Goal: Information Seeking & Learning: Find specific fact

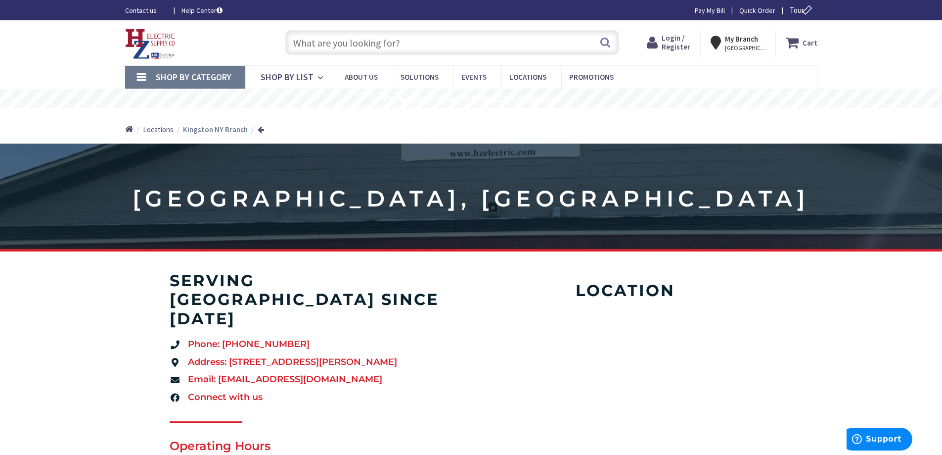
click at [684, 47] on span "Login / Register" at bounding box center [676, 42] width 29 height 18
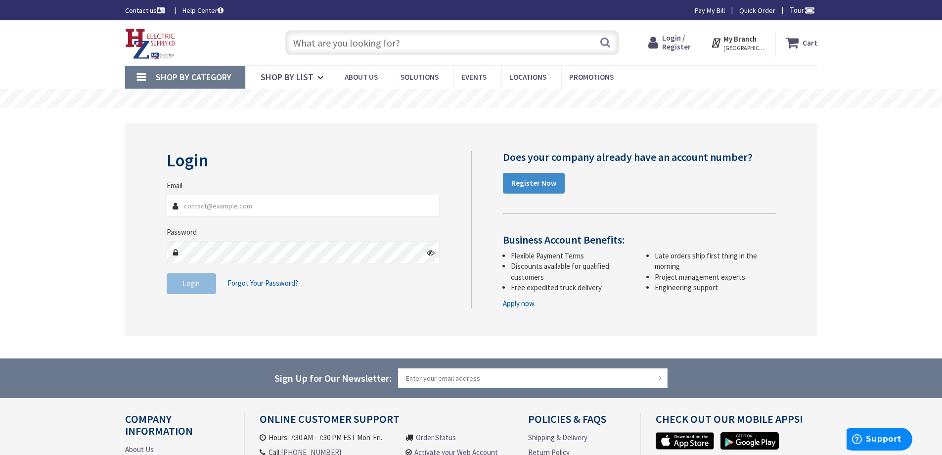
type input "[EMAIL_ADDRESS][DOMAIN_NAME]"
click at [193, 287] on span "Login" at bounding box center [191, 283] width 17 height 9
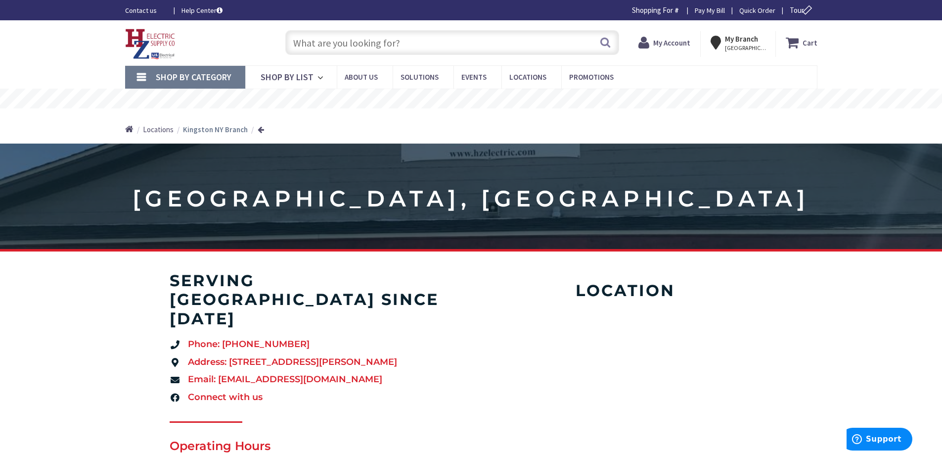
click at [418, 45] on input "text" at bounding box center [452, 42] width 334 height 25
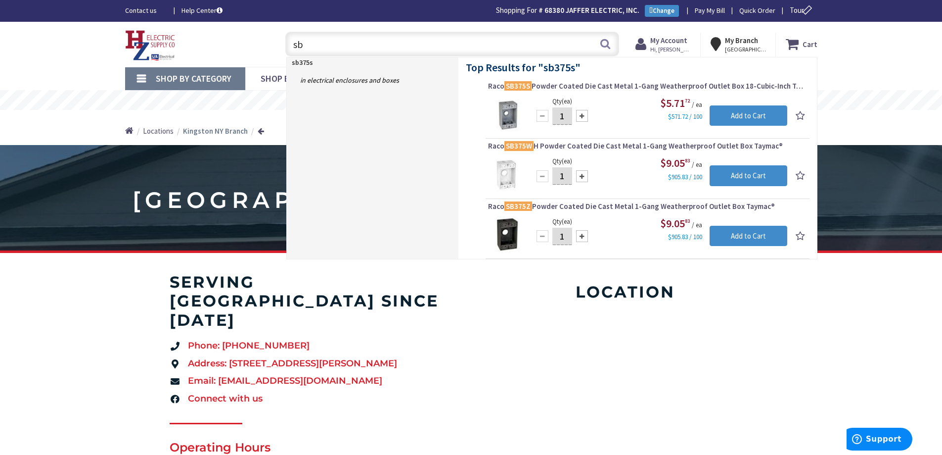
type input "s"
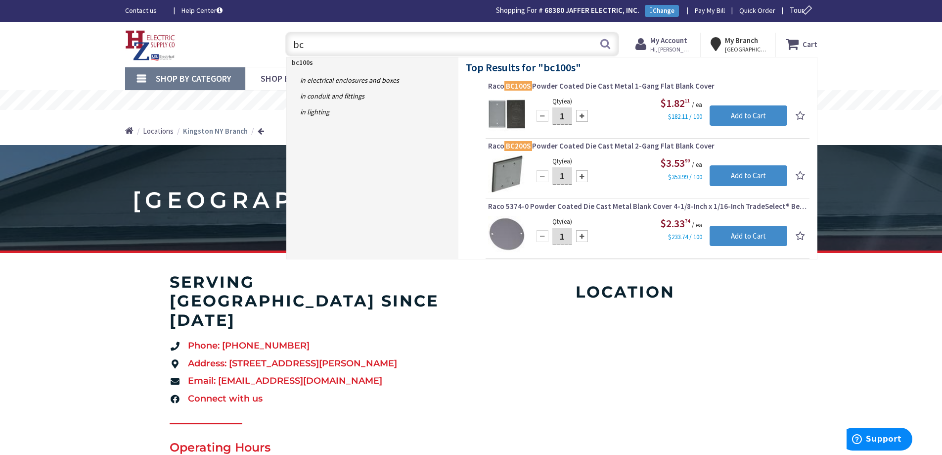
type input "b"
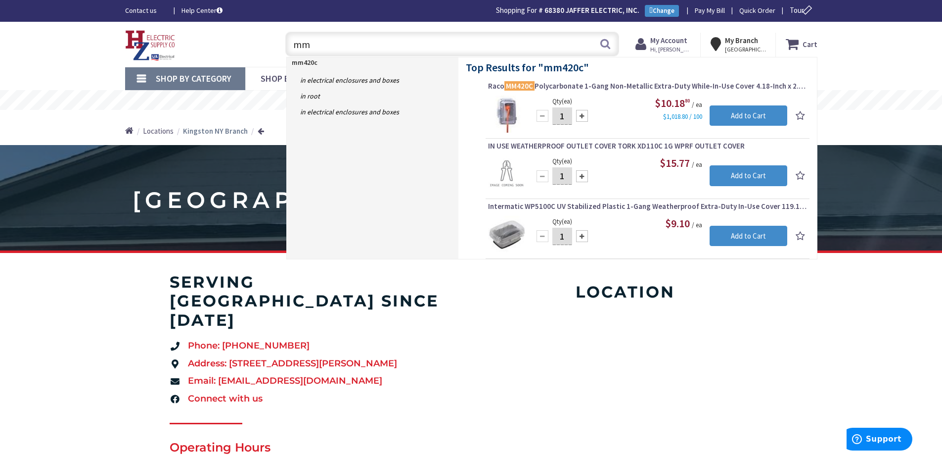
type input "m"
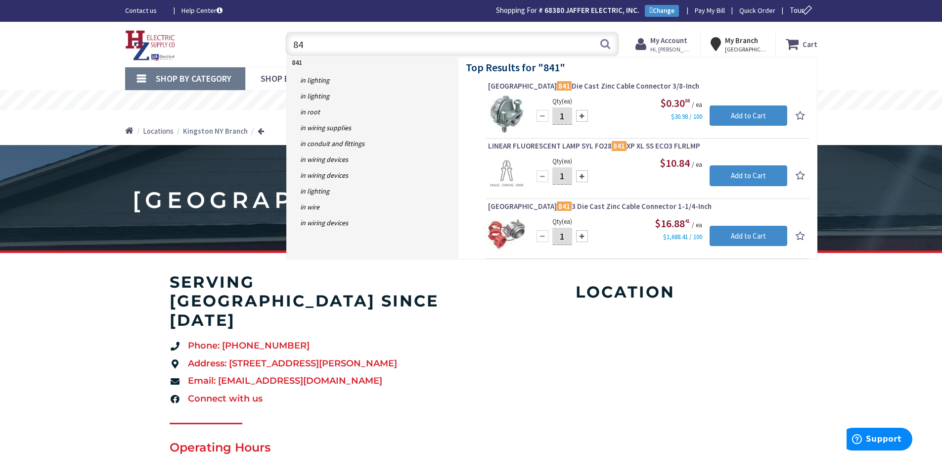
type input "8"
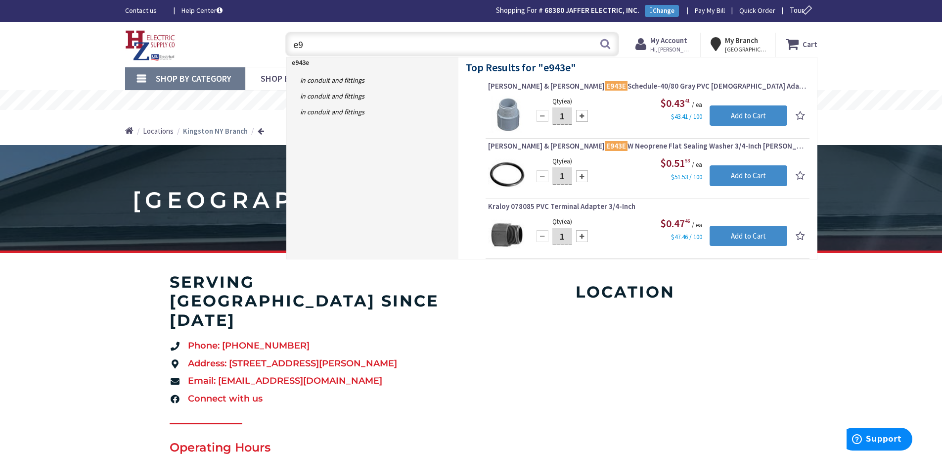
type input "e"
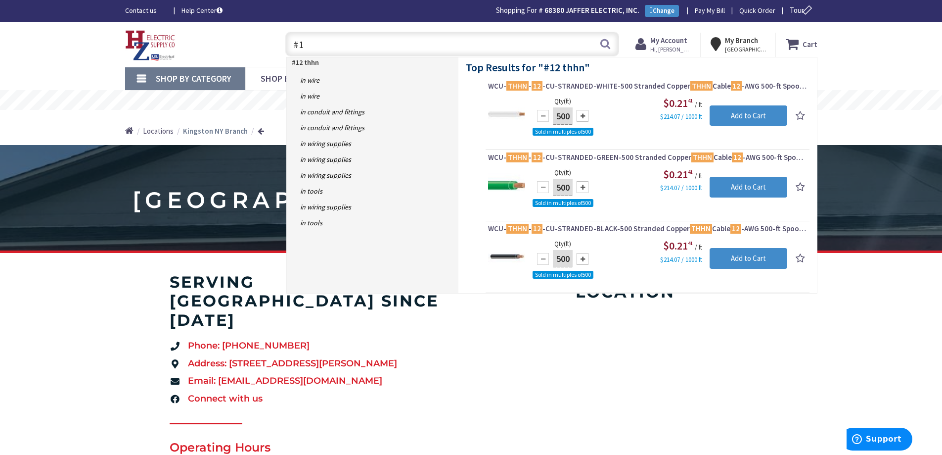
type input "#"
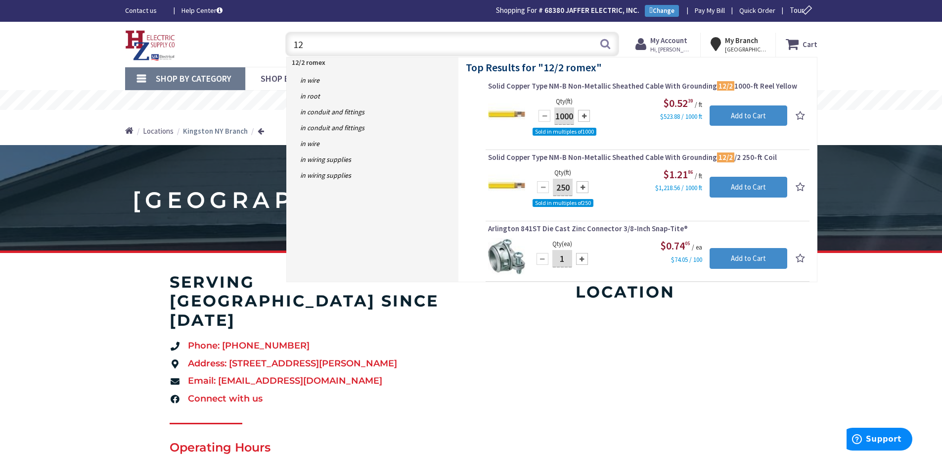
type input "1"
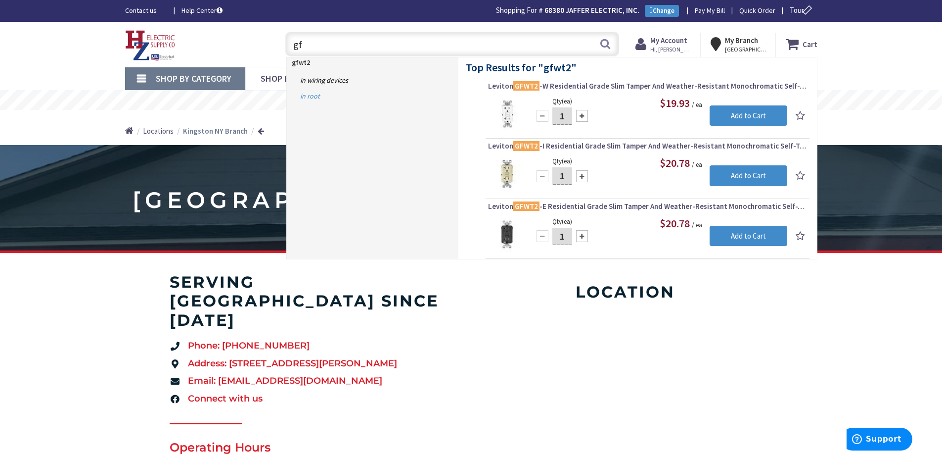
type input "g"
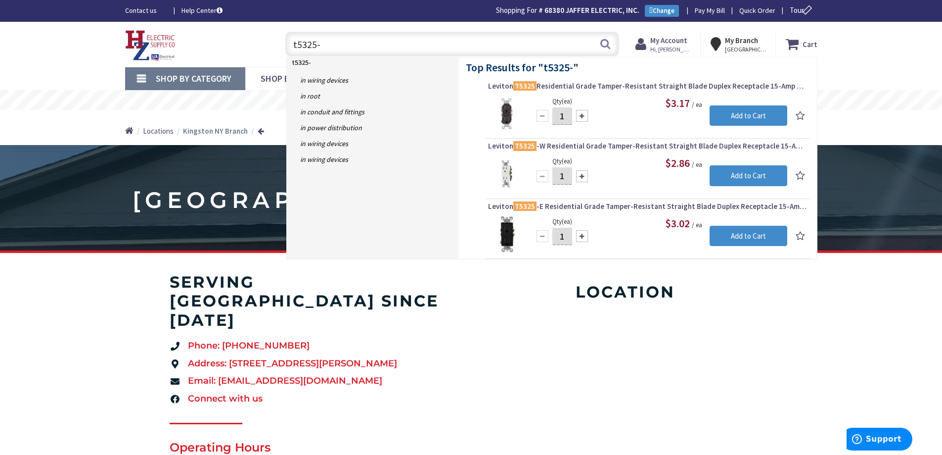
type input "t5325"
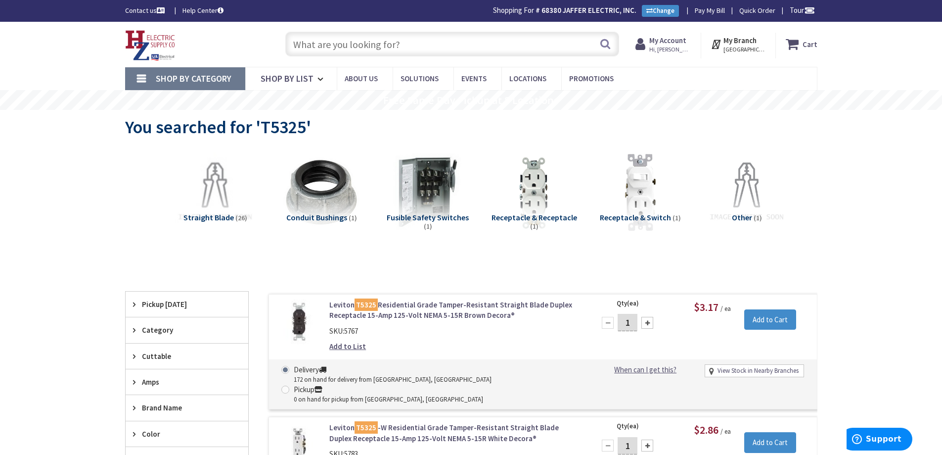
click at [393, 40] on input "text" at bounding box center [452, 44] width 334 height 25
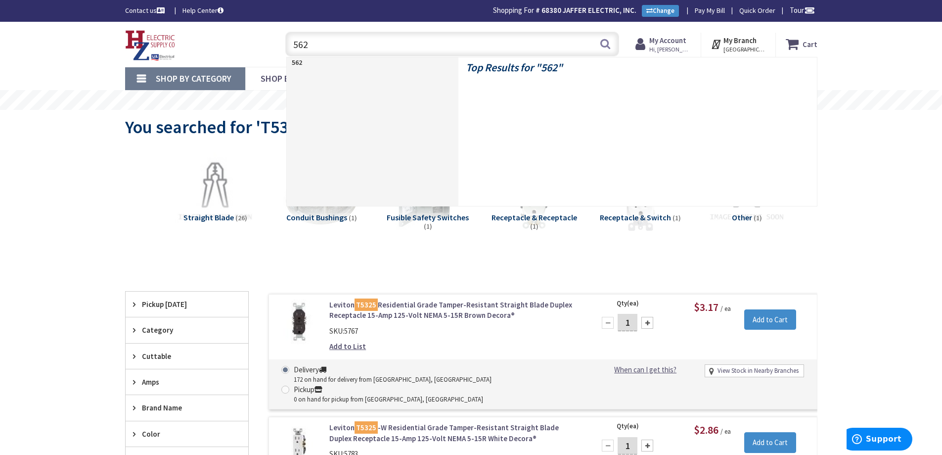
type input "5621"
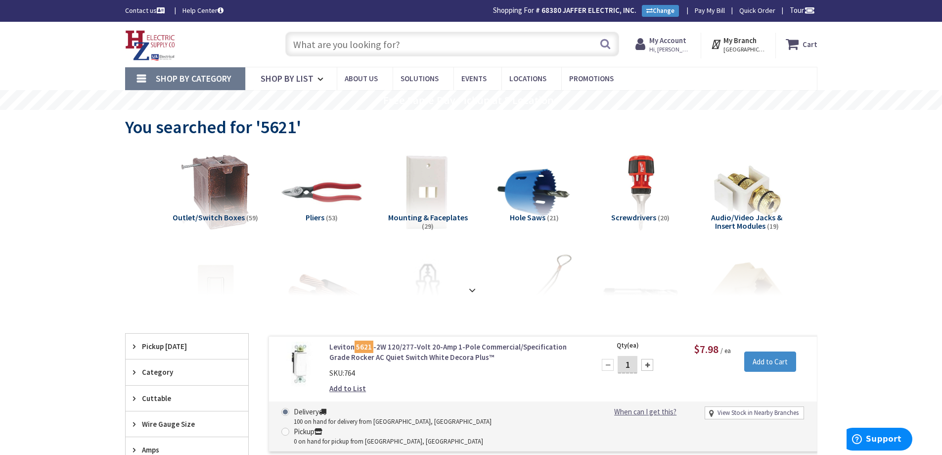
click at [444, 48] on input "text" at bounding box center [452, 44] width 334 height 25
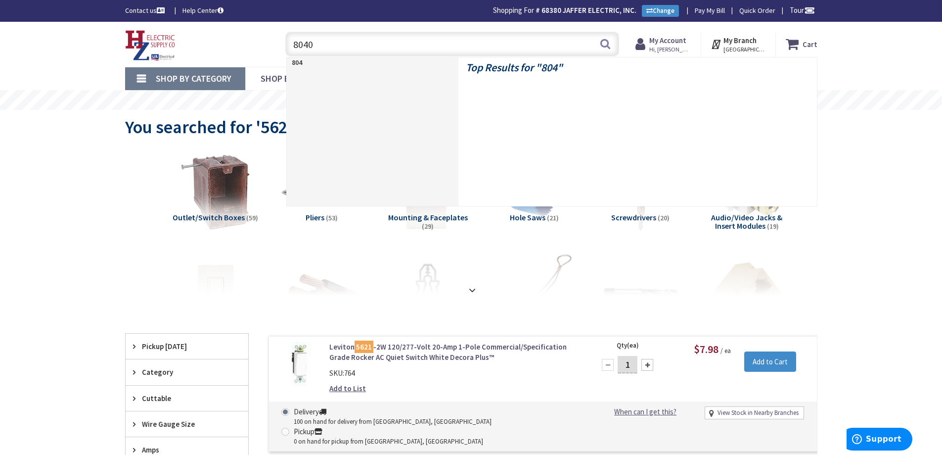
type input "80401"
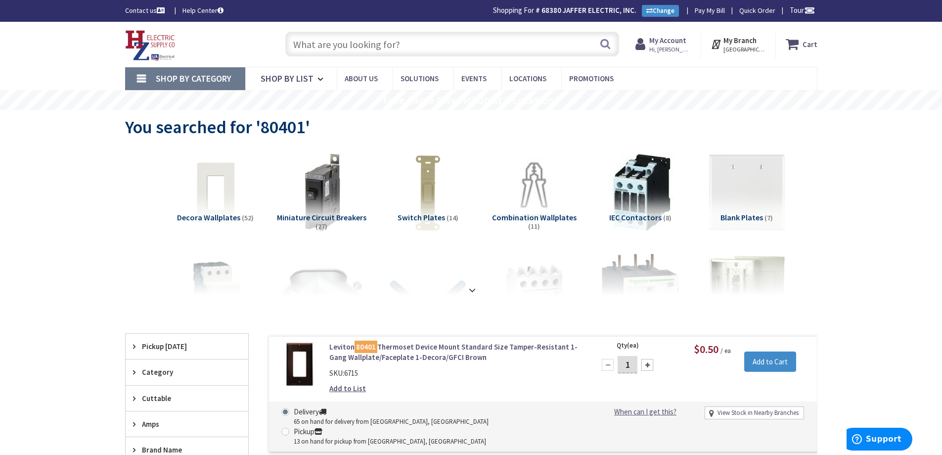
click at [446, 41] on input "text" at bounding box center [452, 44] width 334 height 25
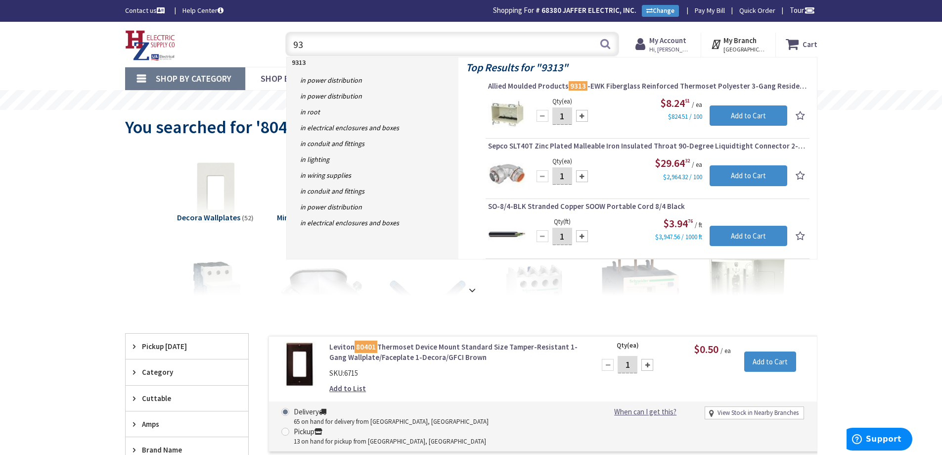
type input "9"
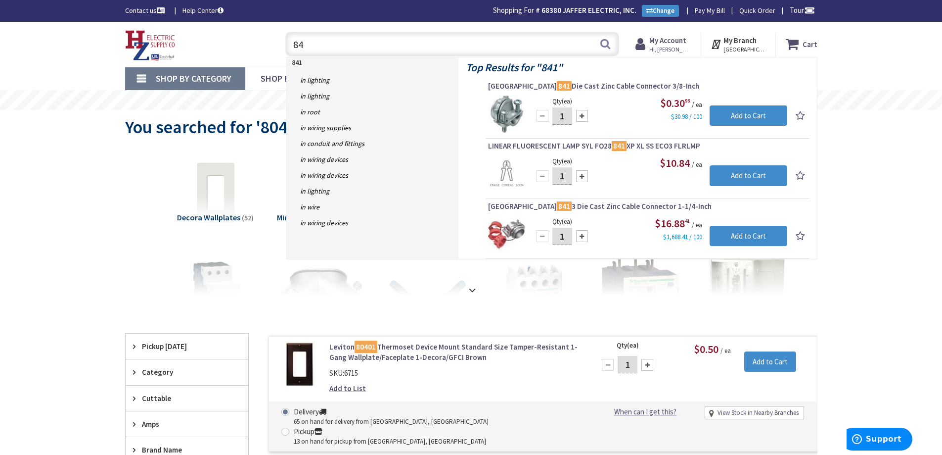
type input "8"
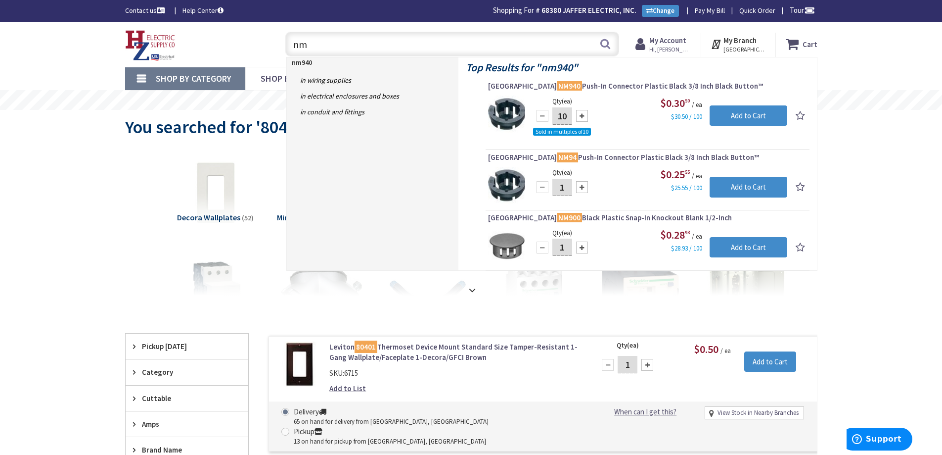
type input "n"
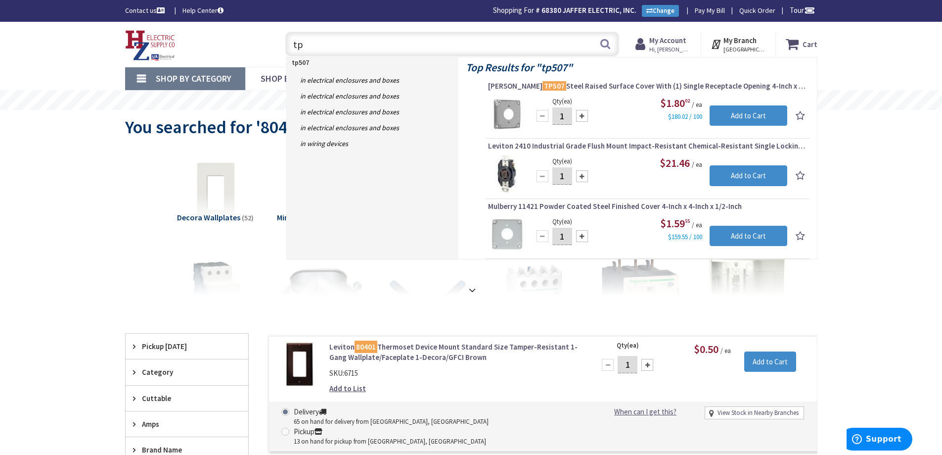
type input "t"
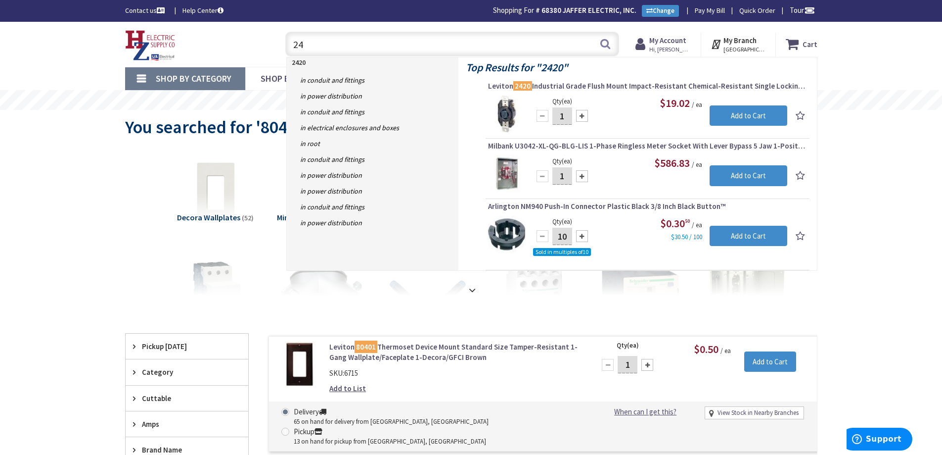
type input "2"
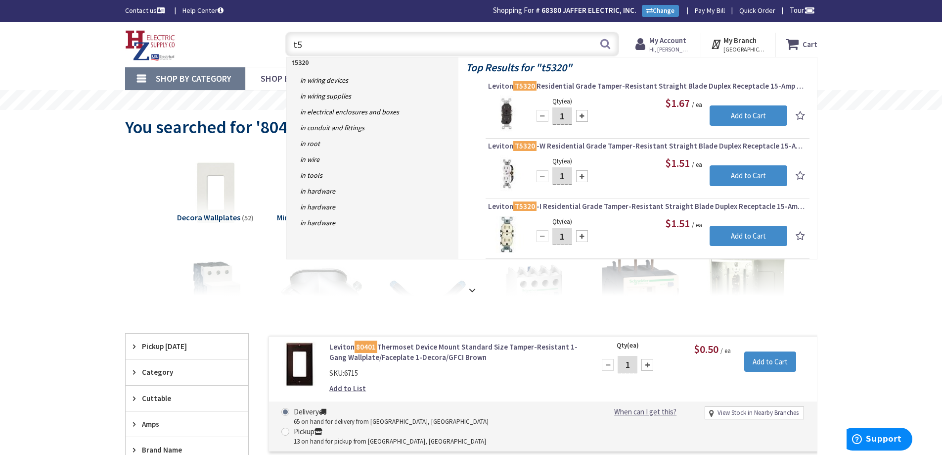
type input "t"
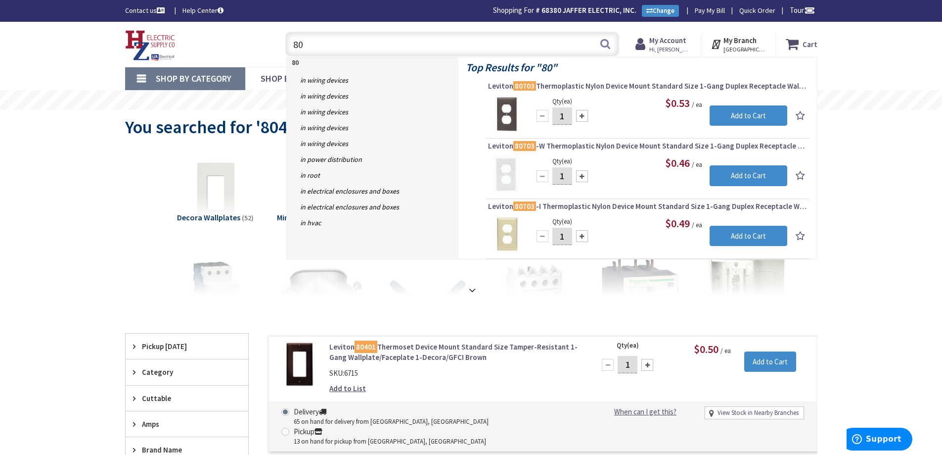
type input "8"
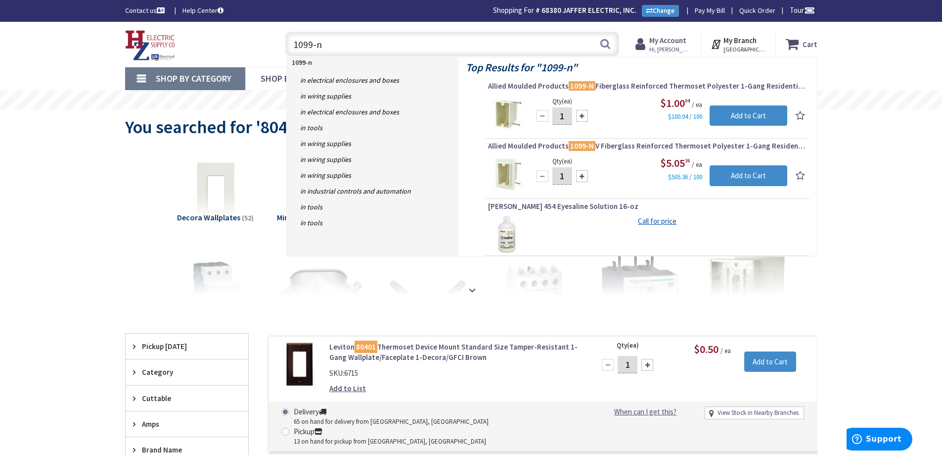
type input "1099-n"
click at [381, 41] on input "1099-n" at bounding box center [452, 44] width 334 height 25
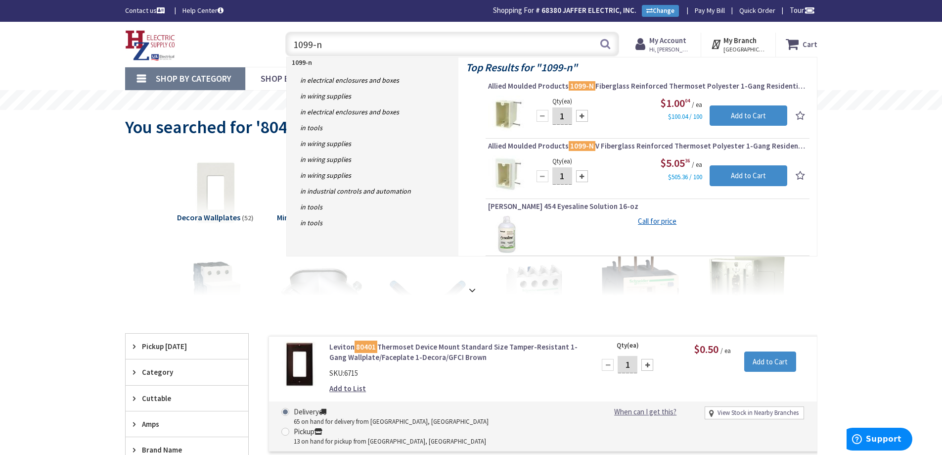
click at [381, 41] on input "1099-n" at bounding box center [452, 44] width 334 height 25
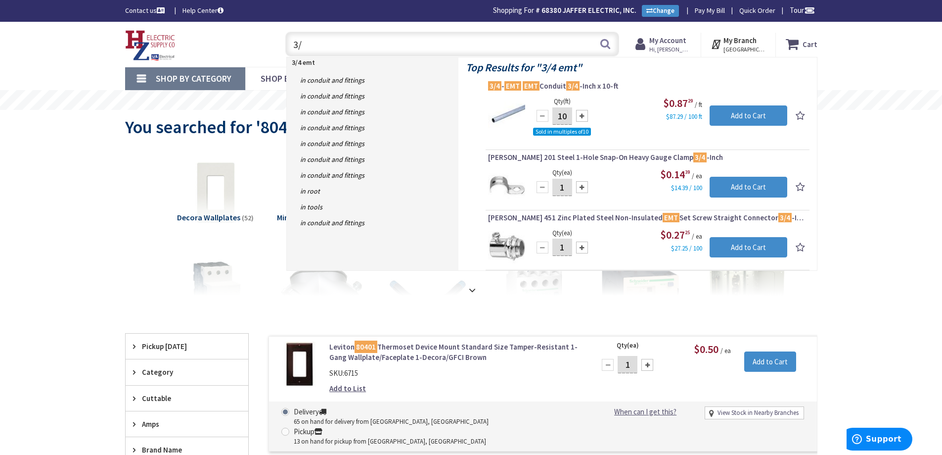
type input "3"
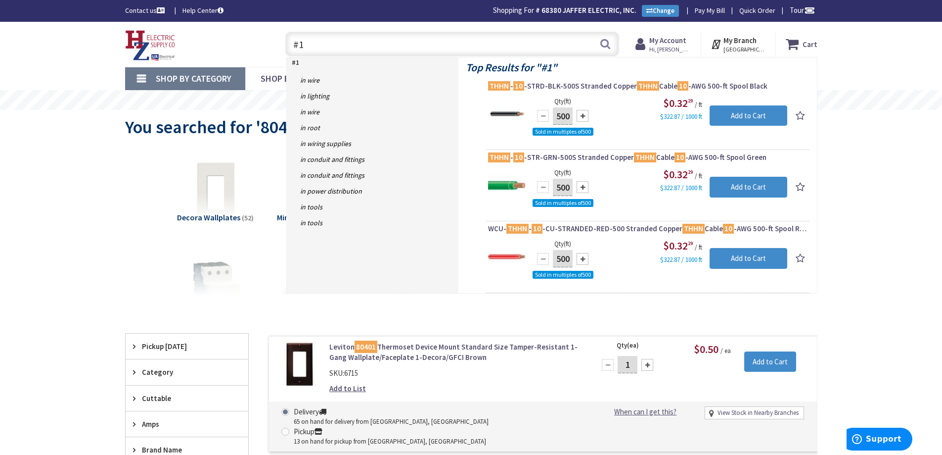
type input "#"
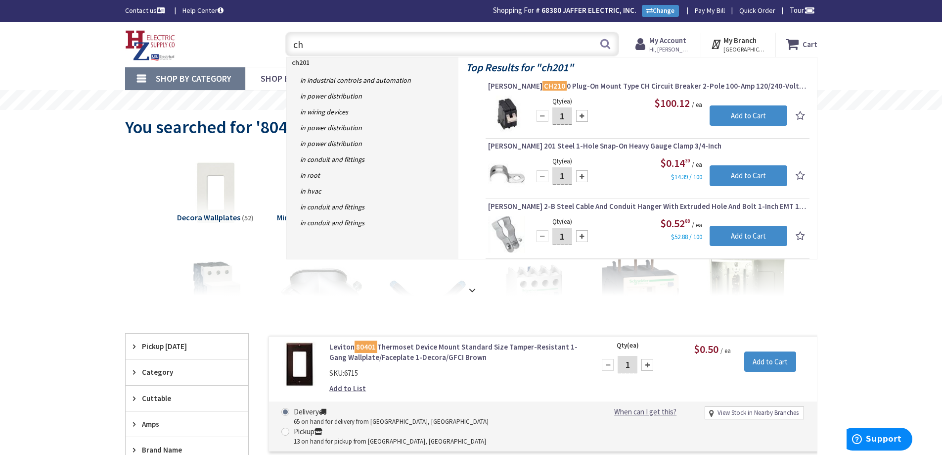
type input "c"
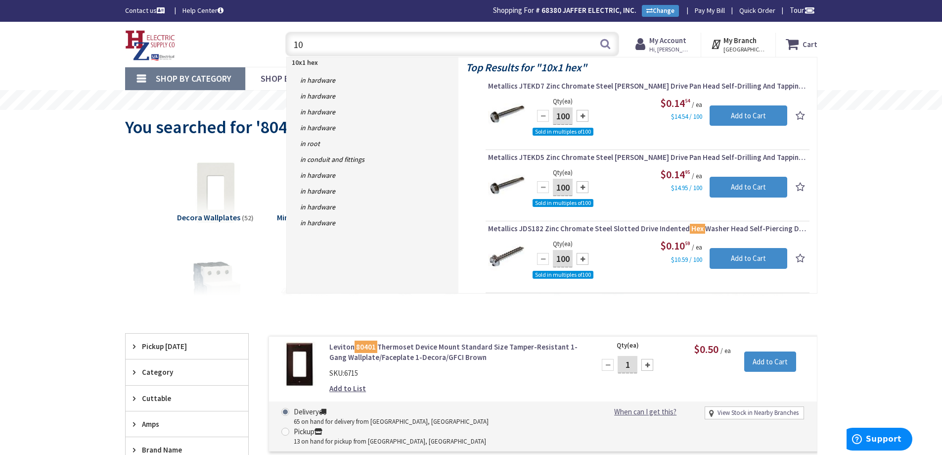
type input "1"
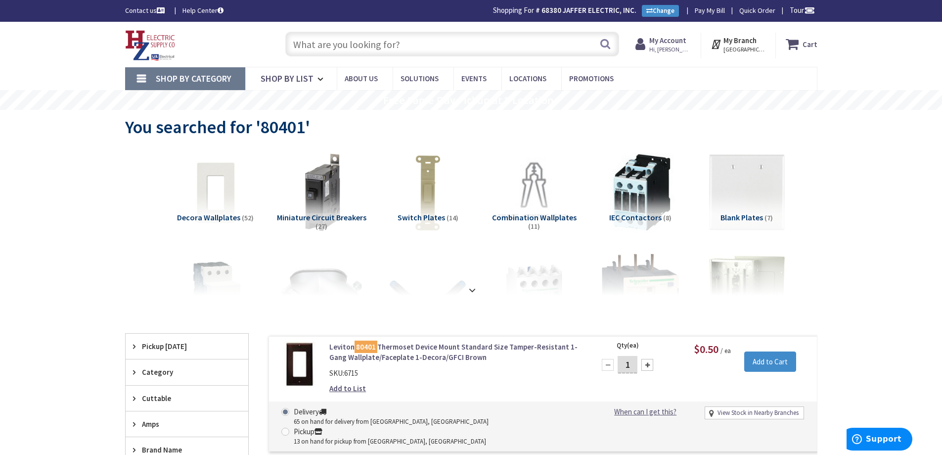
click at [429, 46] on input "text" at bounding box center [452, 44] width 334 height 25
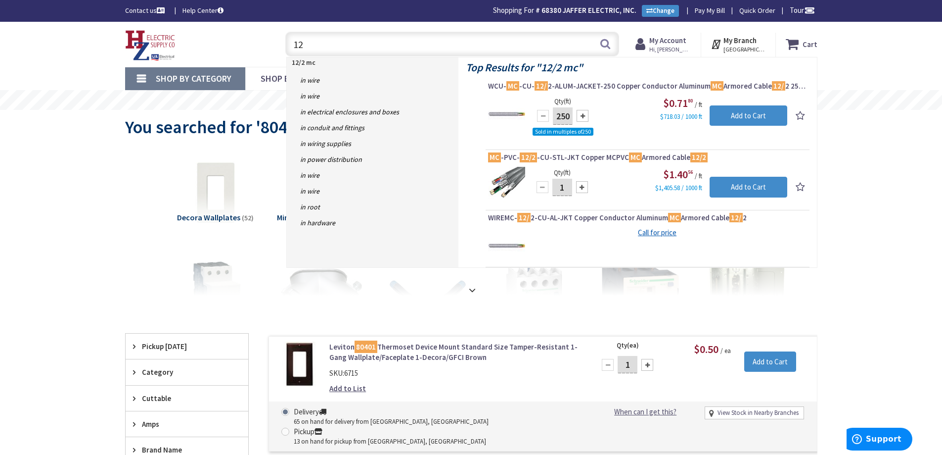
type input "1"
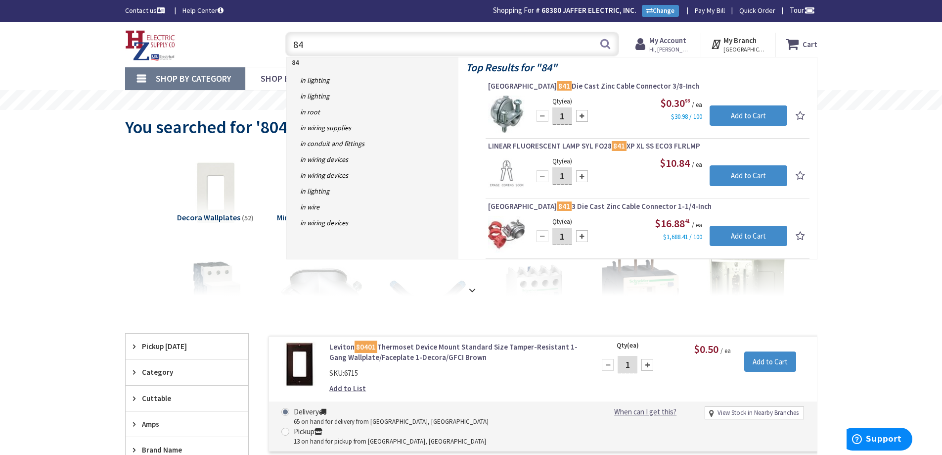
type input "8"
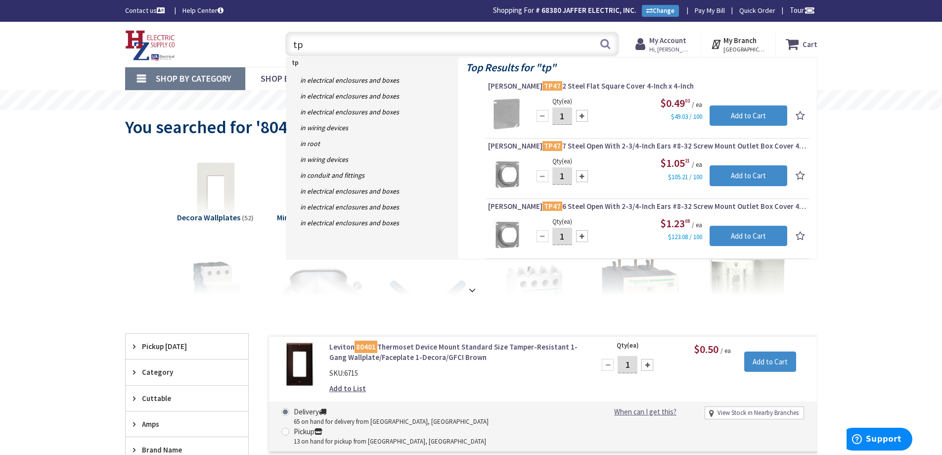
type input "t"
